Goal: Task Accomplishment & Management: Manage account settings

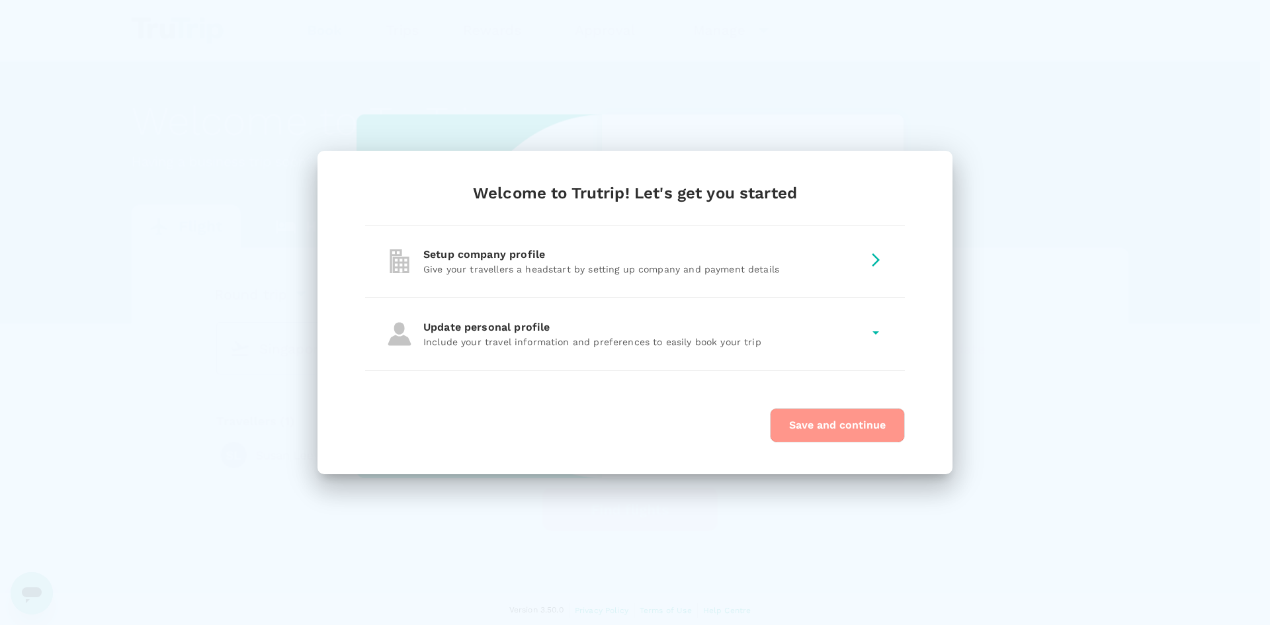
click at [855, 438] on button "Save and continue" at bounding box center [837, 425] width 135 height 34
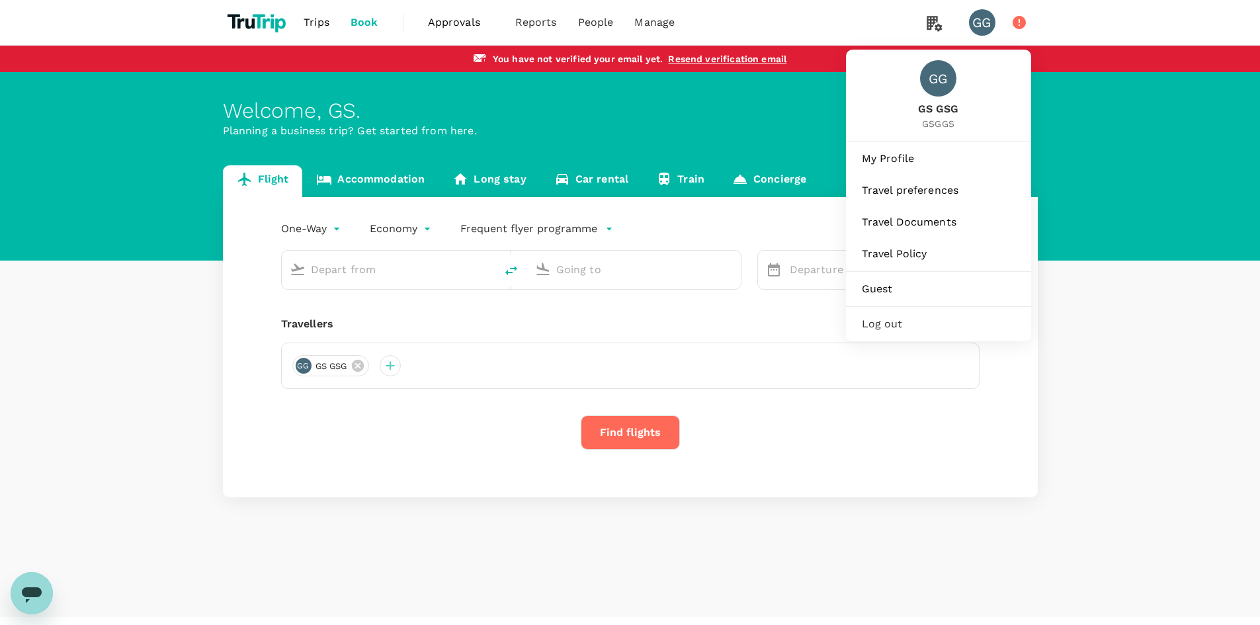
click at [1025, 26] on icon at bounding box center [1020, 23] width 16 height 16
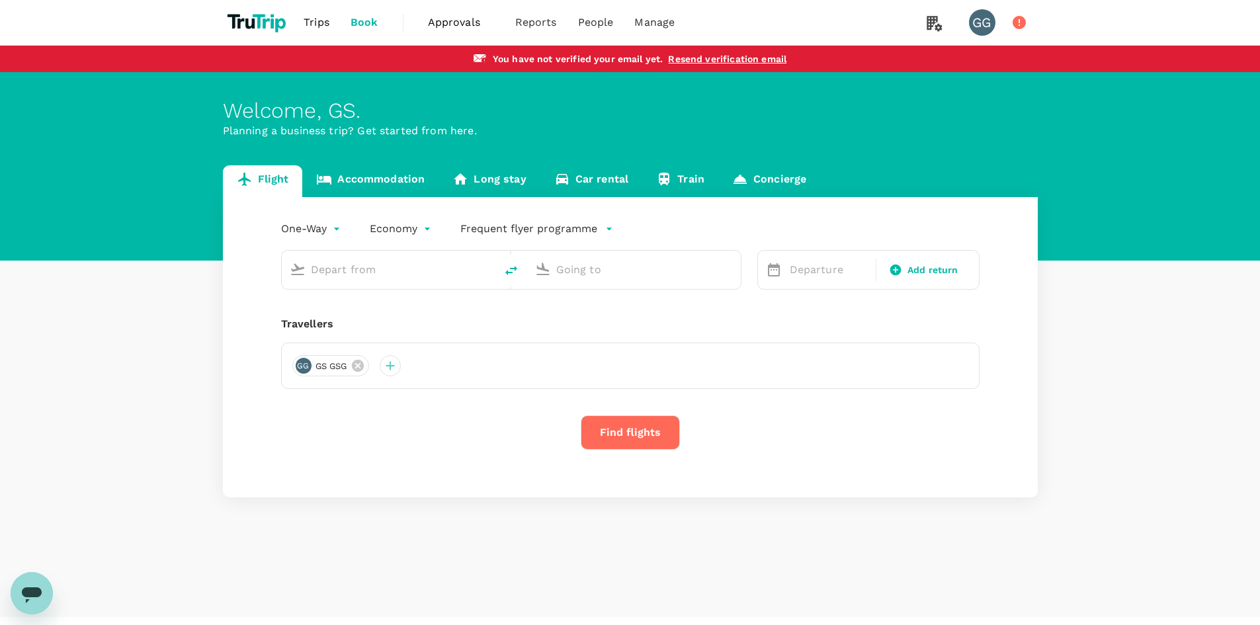
click at [1022, 24] on icon at bounding box center [1019, 22] width 13 height 13
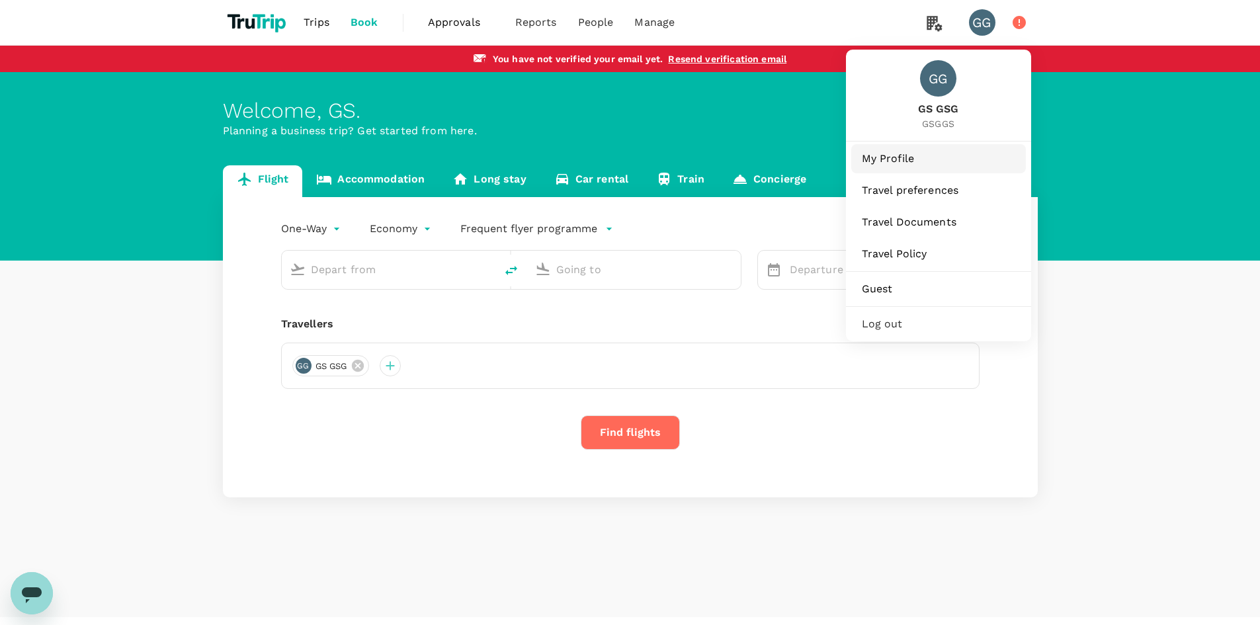
click at [946, 158] on span "My Profile" at bounding box center [939, 159] width 154 height 16
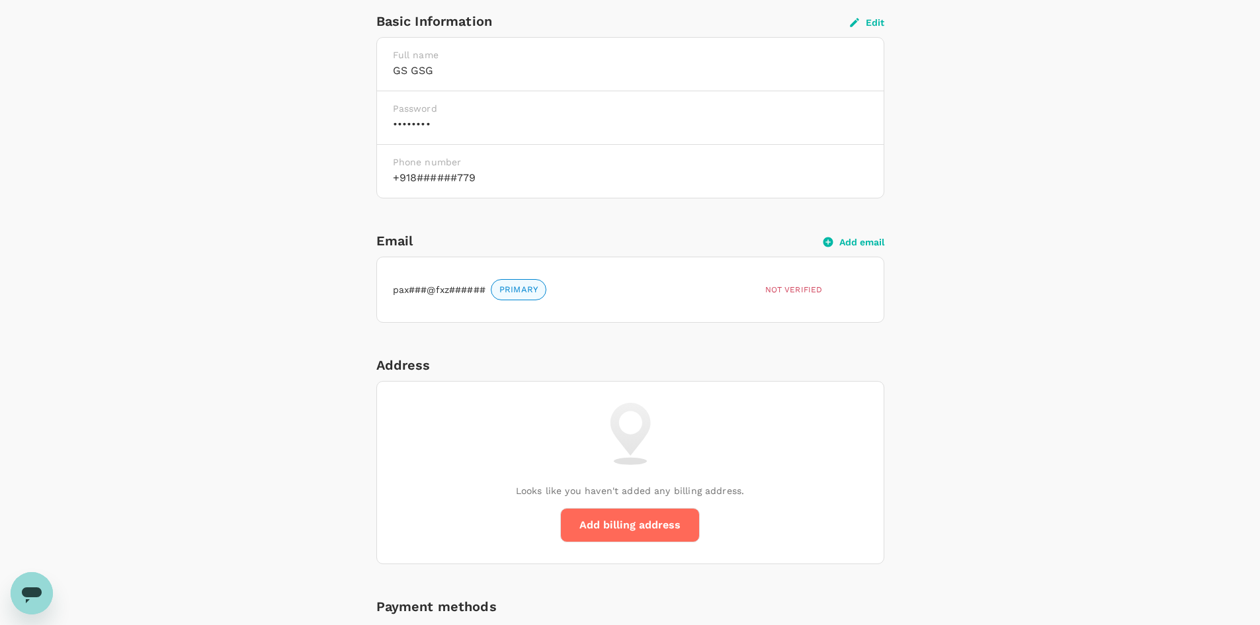
scroll to position [397, 0]
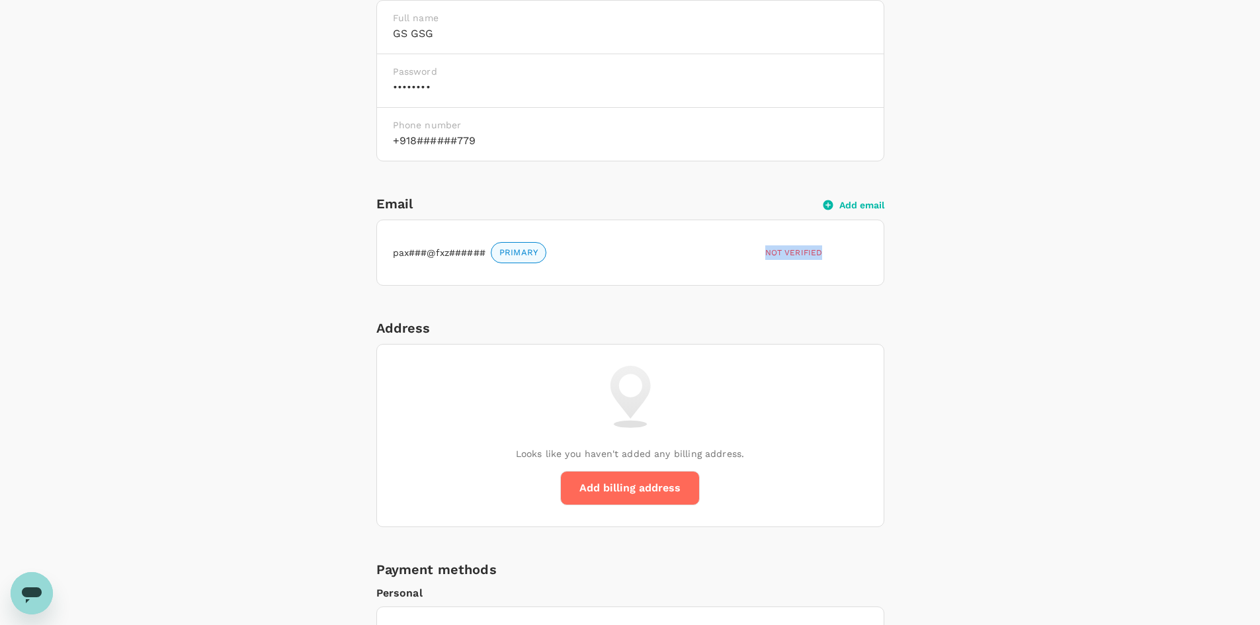
drag, startPoint x: 764, startPoint y: 254, endPoint x: 824, endPoint y: 258, distance: 59.7
click at [824, 258] on div "Not verified" at bounding box center [800, 250] width 80 height 20
click at [856, 271] on div "pax###@fxz###### PRIMARY Not verified" at bounding box center [630, 253] width 475 height 44
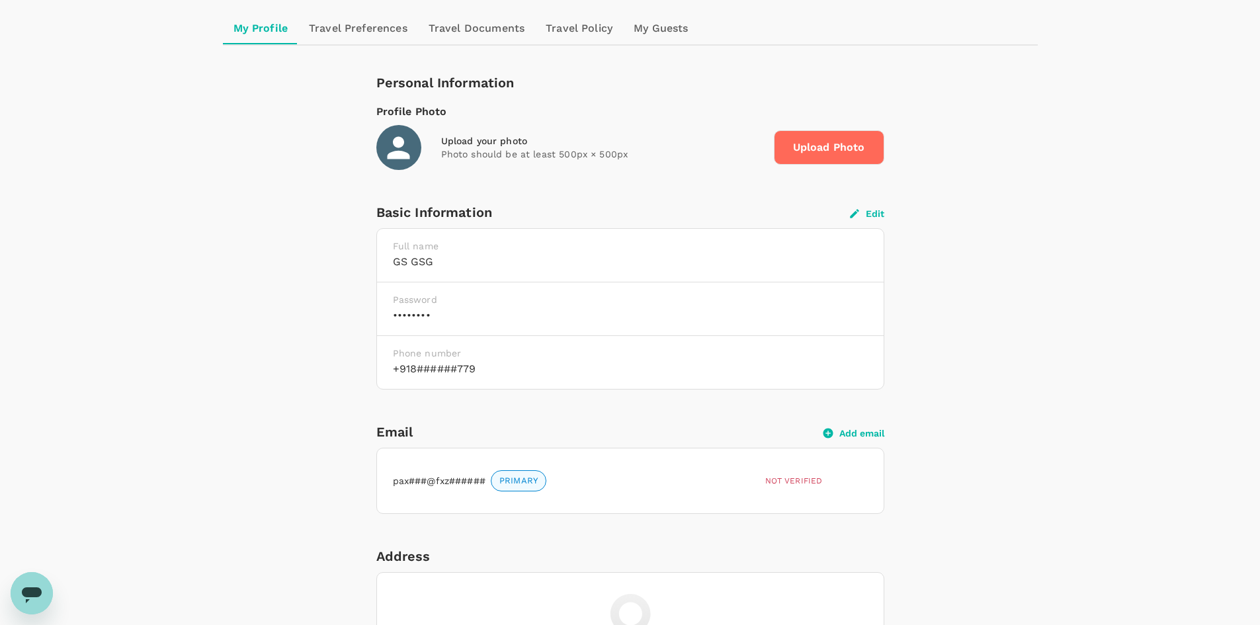
scroll to position [132, 0]
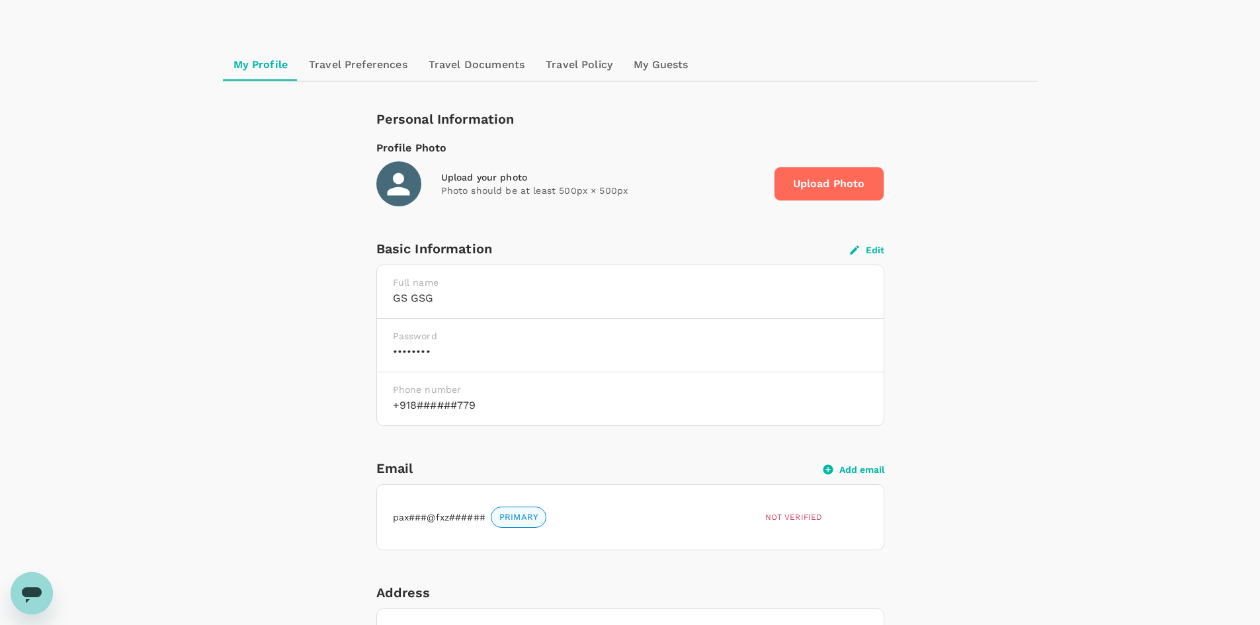
click at [858, 252] on icon "button" at bounding box center [855, 250] width 12 height 12
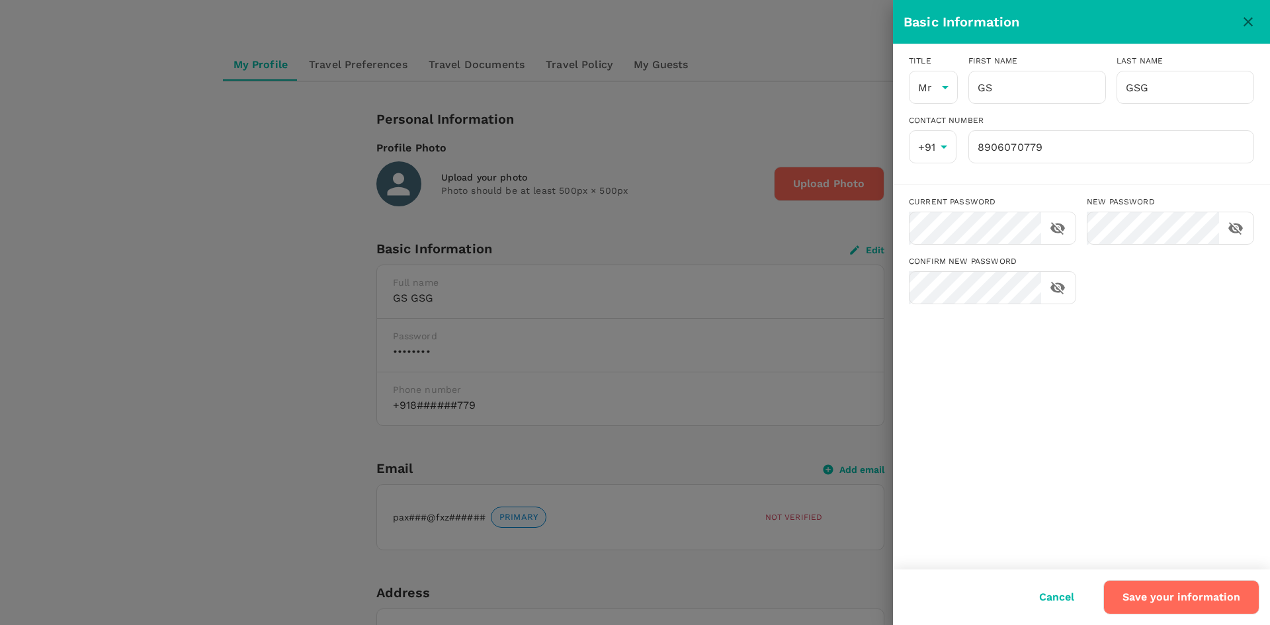
click at [237, 56] on div at bounding box center [635, 312] width 1270 height 625
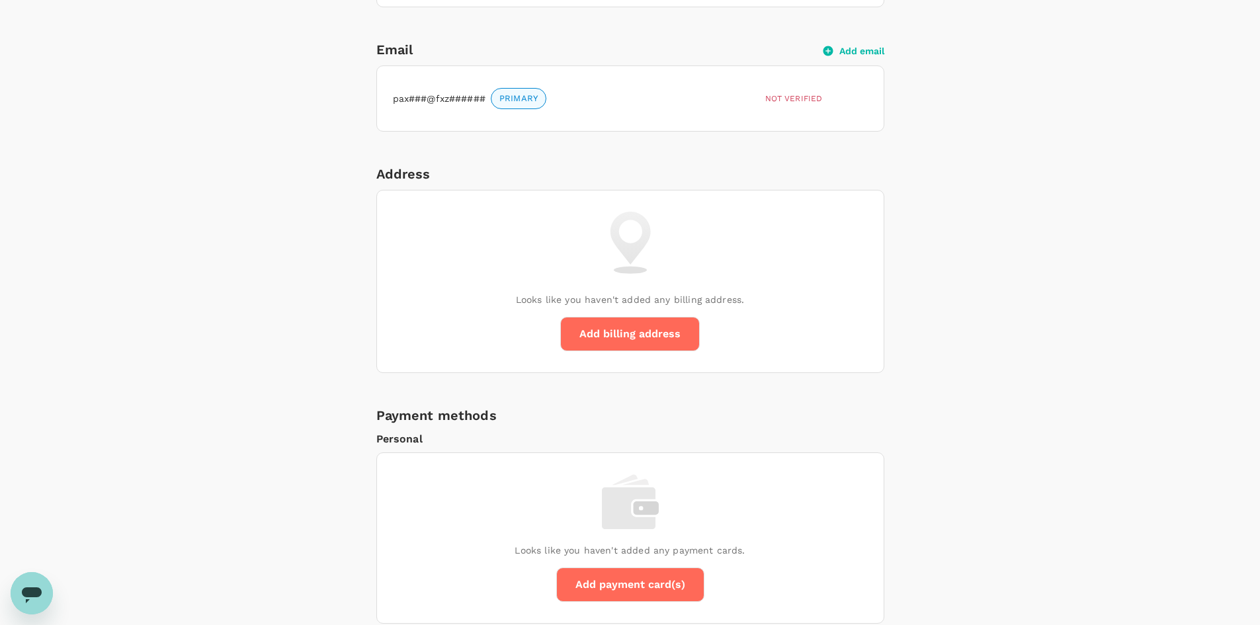
scroll to position [529, 0]
